Goal: Transaction & Acquisition: Book appointment/travel/reservation

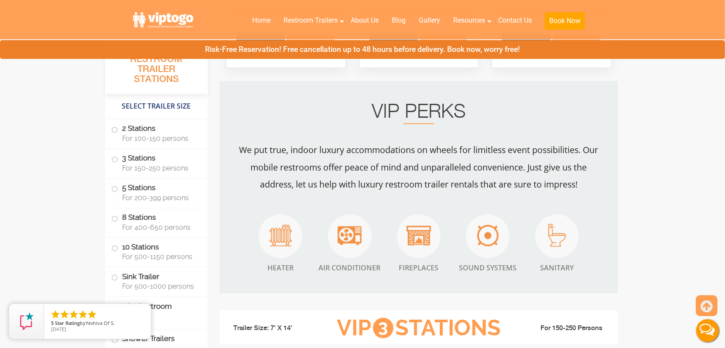
click at [171, 319] on label "ADA Restroom Trailers" at bounding box center [156, 312] width 90 height 30
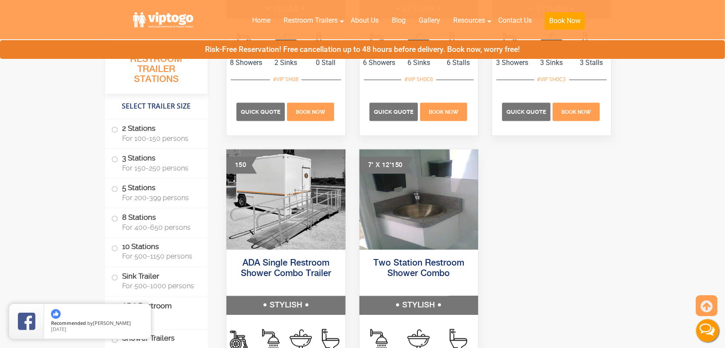
scroll to position [3679, 0]
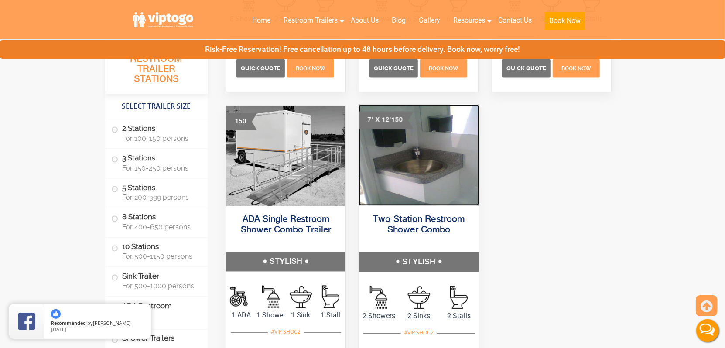
click at [419, 196] on img at bounding box center [419, 155] width 120 height 101
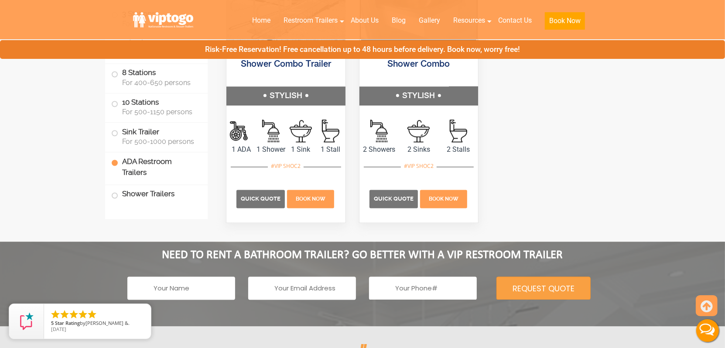
scroll to position [3853, 0]
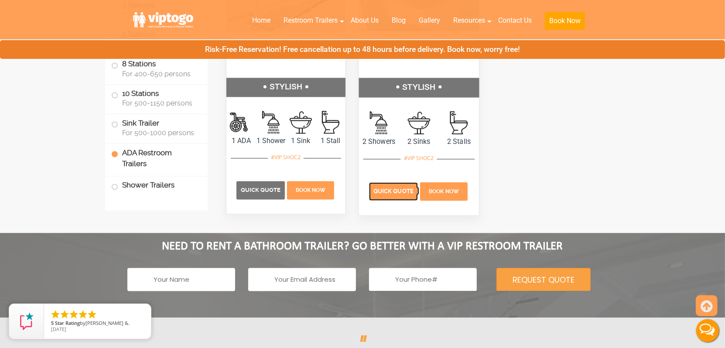
click at [388, 195] on span "Quick Quote" at bounding box center [393, 191] width 40 height 7
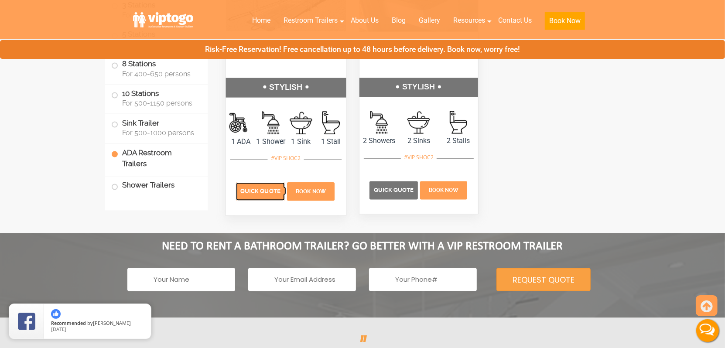
click at [264, 197] on p "Quick Quote" at bounding box center [260, 192] width 49 height 18
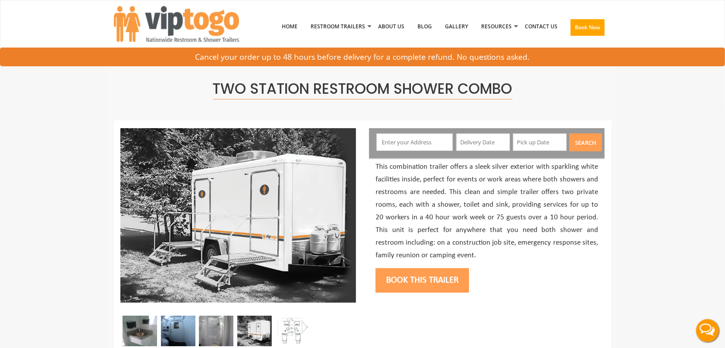
click at [409, 139] on input "text" at bounding box center [415, 142] width 77 height 17
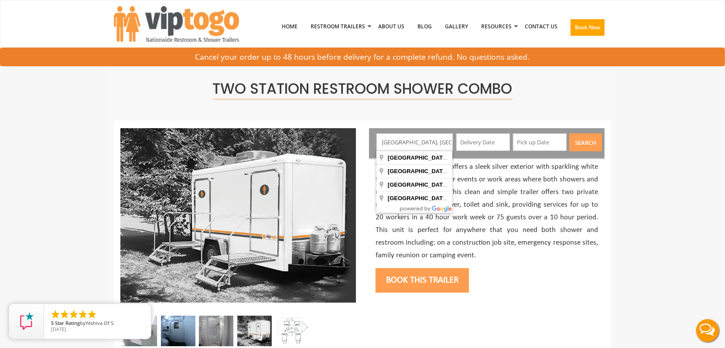
type input "Erie, PA, USA"
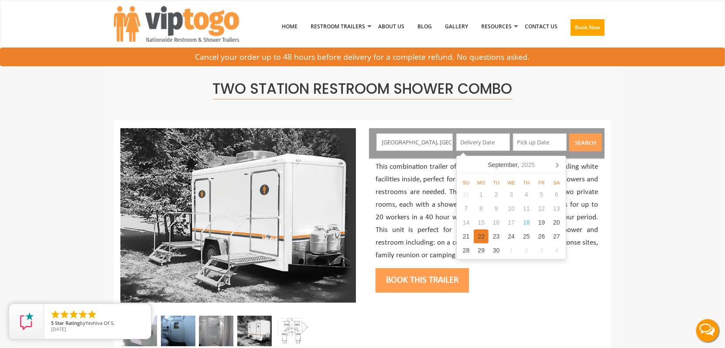
click at [479, 235] on div "22" at bounding box center [481, 236] width 15 height 14
type input "[DATE]"
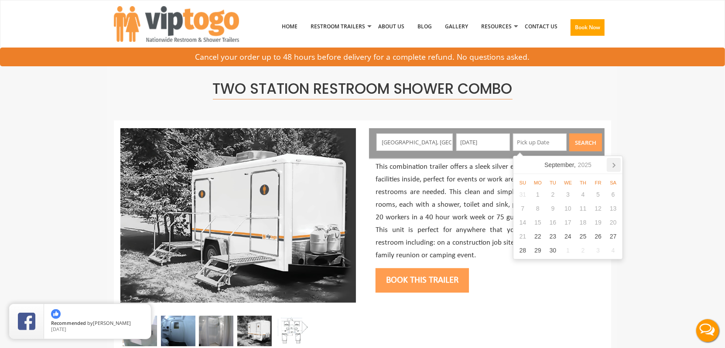
click at [615, 167] on icon at bounding box center [614, 165] width 14 height 14
click at [541, 211] on div "6" at bounding box center [538, 209] width 15 height 14
type input "10/06/2025"
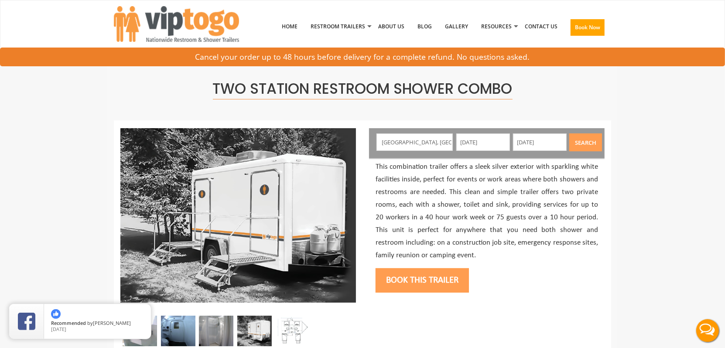
click at [584, 144] on button "Search" at bounding box center [585, 143] width 33 height 18
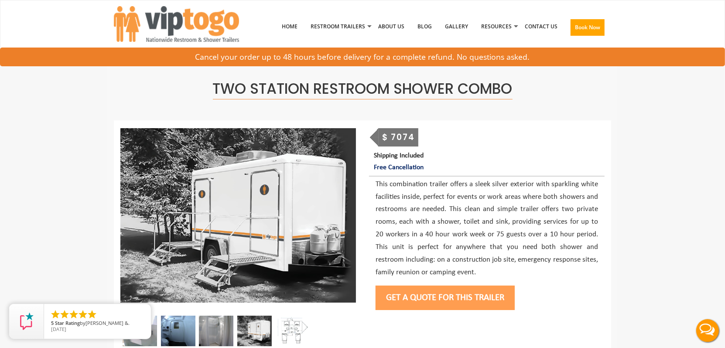
click at [435, 295] on button "Get a Quote for this Trailer" at bounding box center [445, 298] width 139 height 24
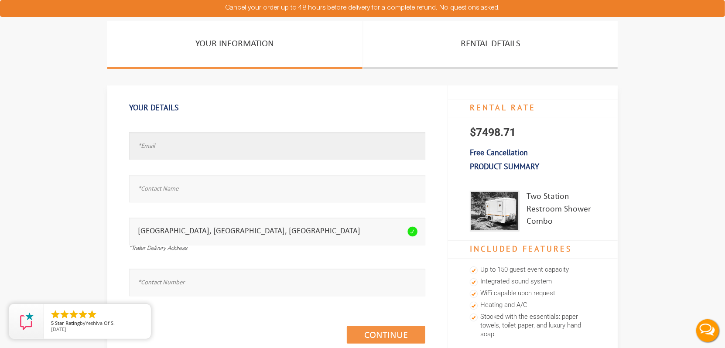
click at [215, 151] on input "text" at bounding box center [277, 145] width 296 height 27
type input "test@test.com"
type input "test"
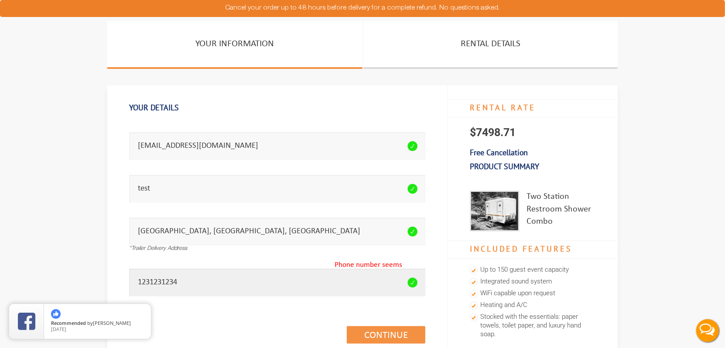
type input "1231231234"
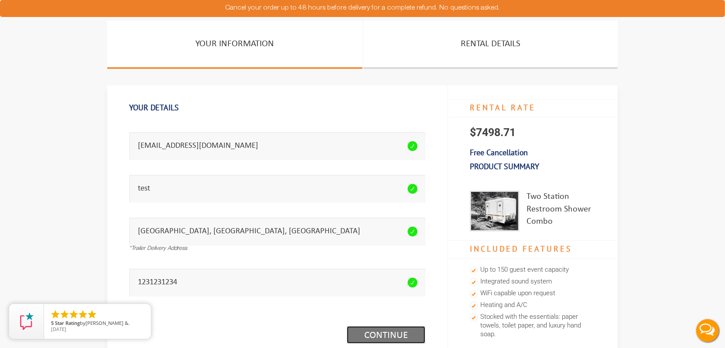
click at [378, 335] on link "Continue (1/3)" at bounding box center [386, 334] width 79 height 17
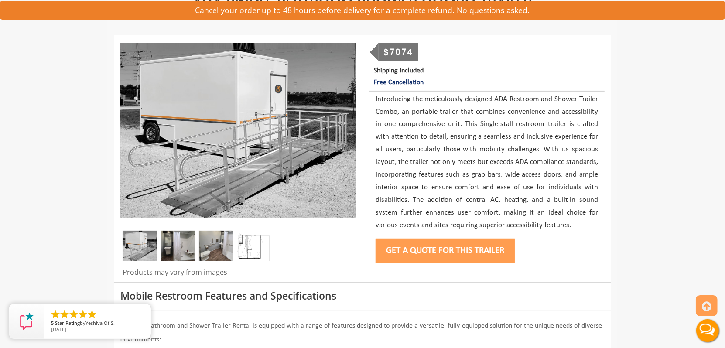
scroll to position [87, 0]
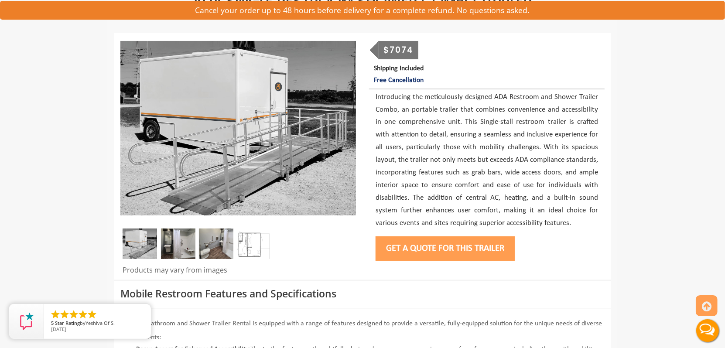
click at [433, 250] on button "Get a Quote for this Trailer" at bounding box center [445, 248] width 139 height 24
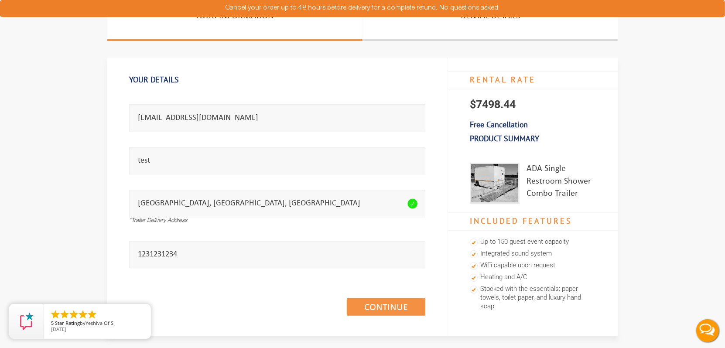
scroll to position [44, 0]
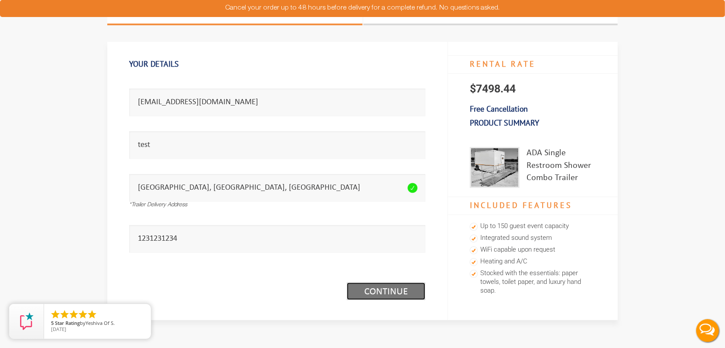
click at [381, 295] on link "Continue (1/3)" at bounding box center [386, 291] width 79 height 17
